Goal: Information Seeking & Learning: Learn about a topic

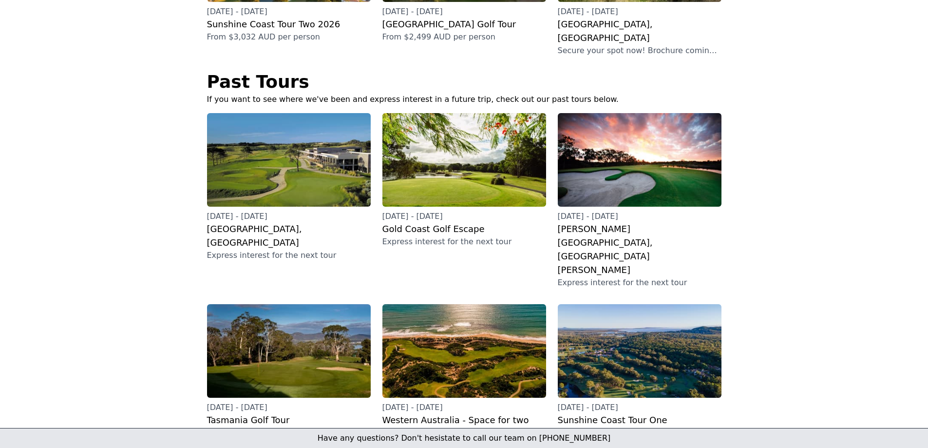
scroll to position [566, 0]
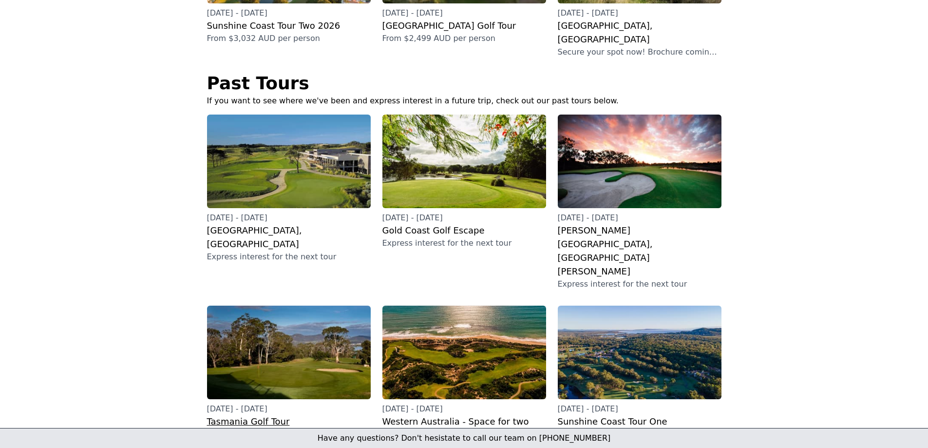
click at [207, 415] on h3 "Tasmania Golf Tour" at bounding box center [289, 422] width 164 height 14
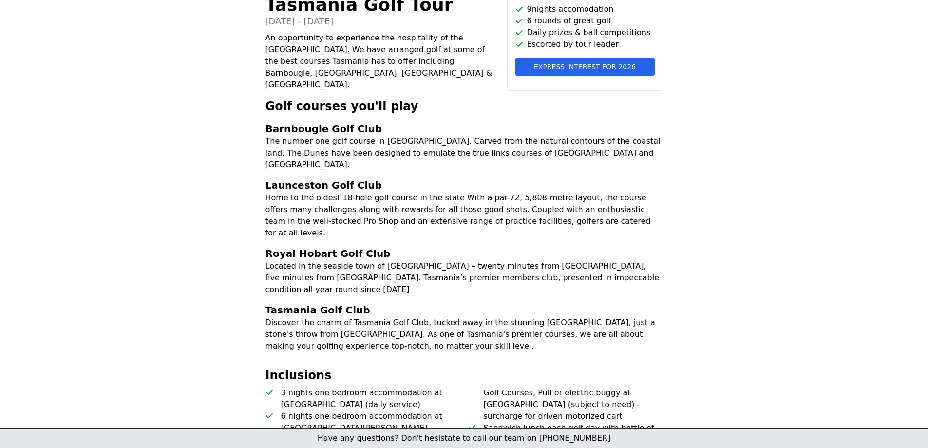
scroll to position [275, 0]
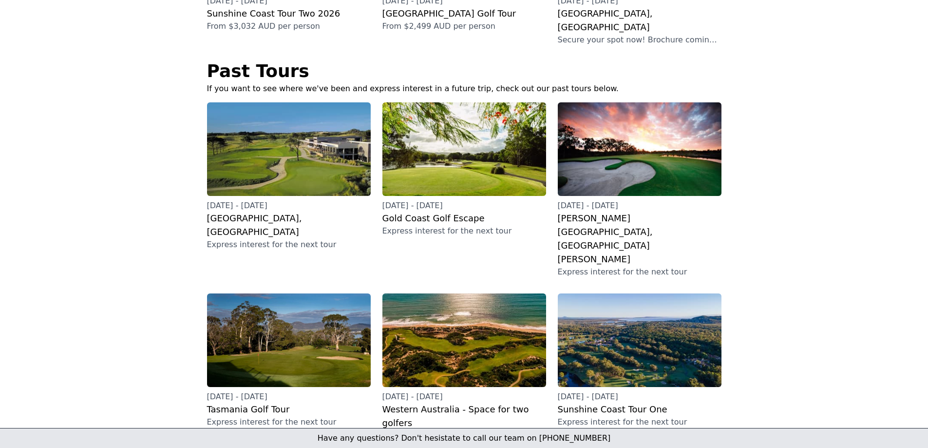
scroll to position [585, 0]
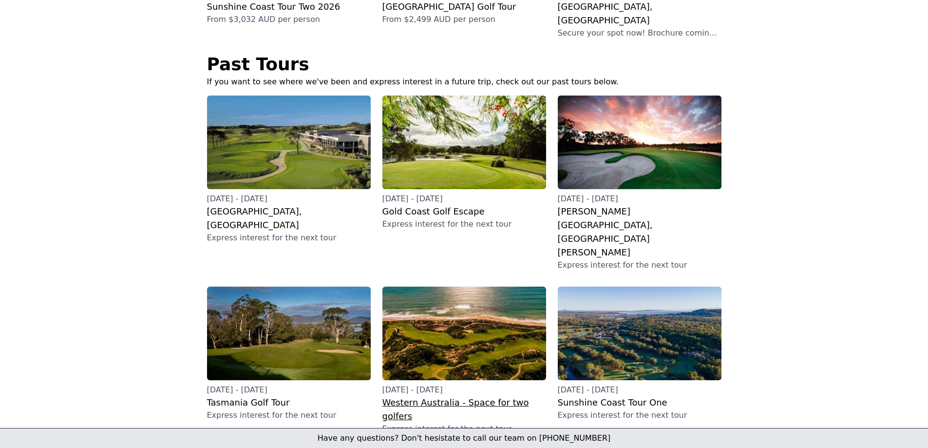
click at [459, 423] on p "Express interest for the next tour" at bounding box center [464, 429] width 164 height 12
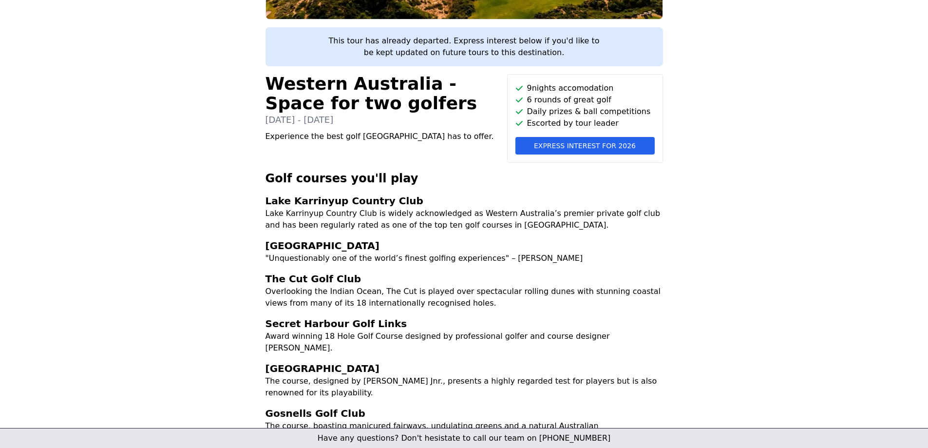
scroll to position [244, 0]
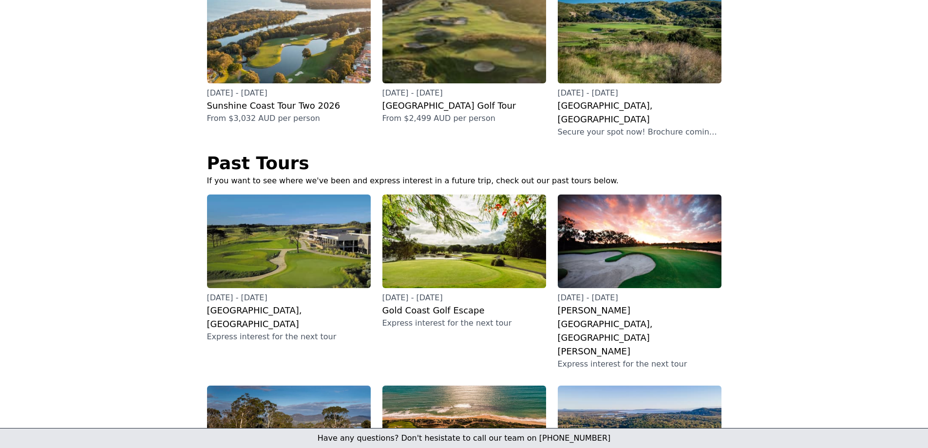
scroll to position [468, 0]
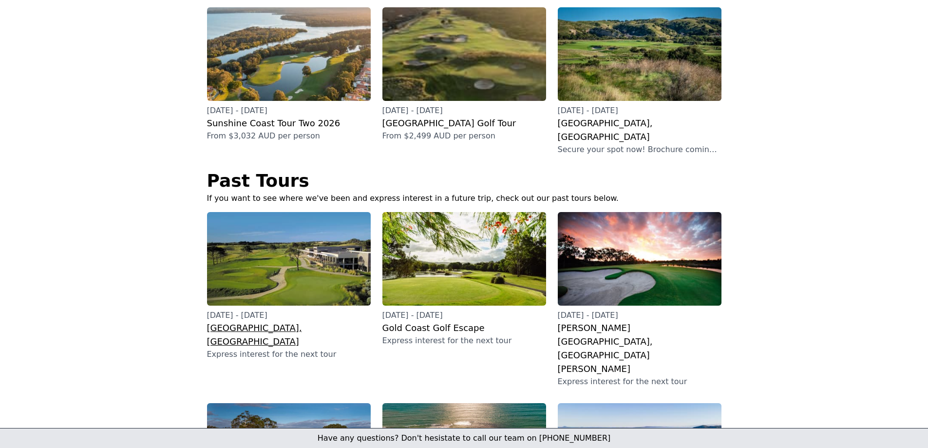
click at [230, 321] on h3 "[GEOGRAPHIC_DATA], [GEOGRAPHIC_DATA]" at bounding box center [289, 334] width 164 height 27
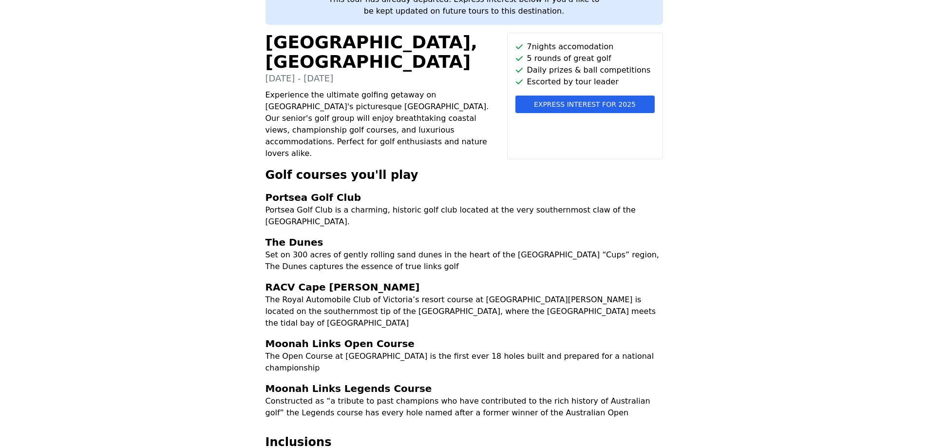
scroll to position [244, 0]
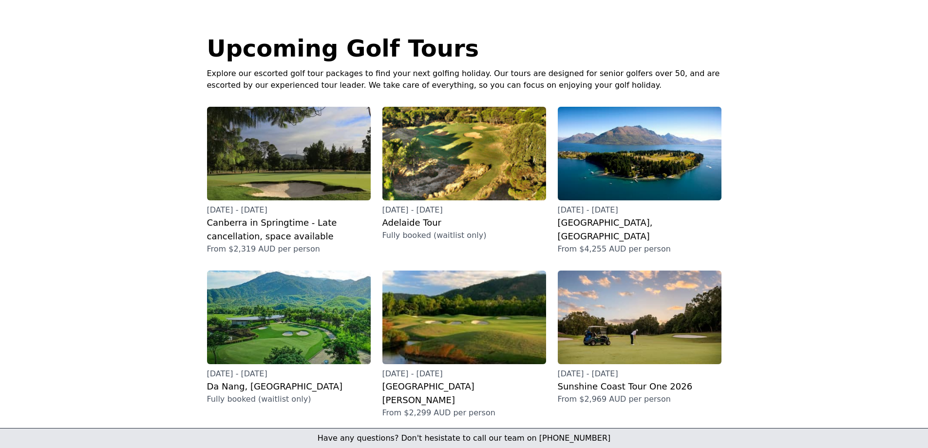
scroll to position [30, 0]
